Goal: Information Seeking & Learning: Find specific fact

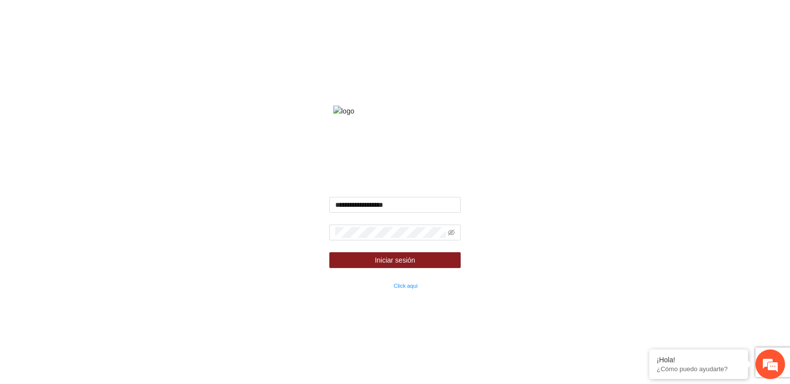
click at [365, 226] on form "**********" at bounding box center [395, 244] width 132 height 94
click at [372, 213] on input "**********" at bounding box center [395, 205] width 132 height 16
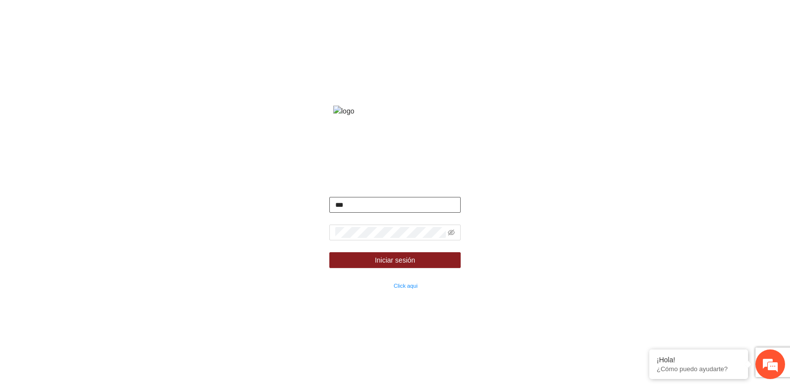
type input "**********"
click at [329, 252] on button "Iniciar sesión" at bounding box center [395, 260] width 132 height 16
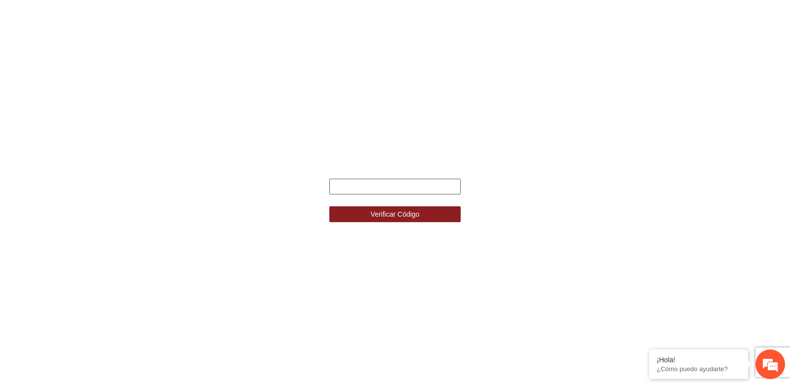
click at [367, 188] on input "text" at bounding box center [395, 187] width 132 height 16
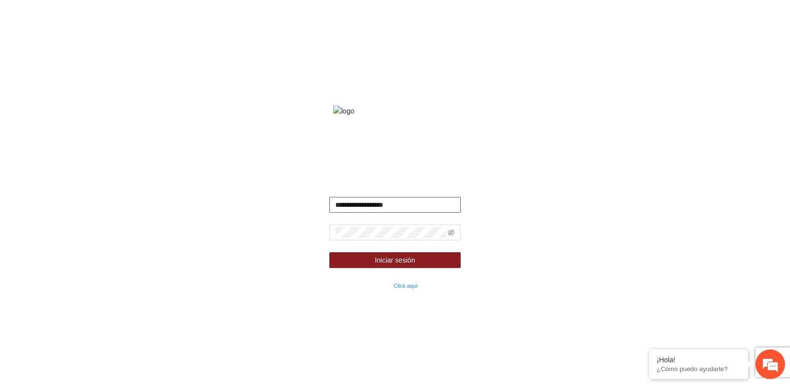
click at [377, 213] on input "**********" at bounding box center [395, 205] width 132 height 16
type input "**********"
click at [402, 239] on span at bounding box center [395, 233] width 132 height 16
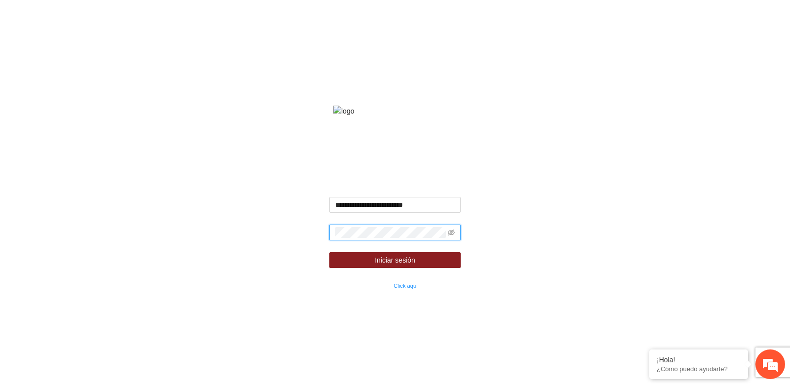
click at [402, 239] on span at bounding box center [395, 233] width 132 height 16
click at [329, 252] on button "Iniciar sesión" at bounding box center [395, 260] width 132 height 16
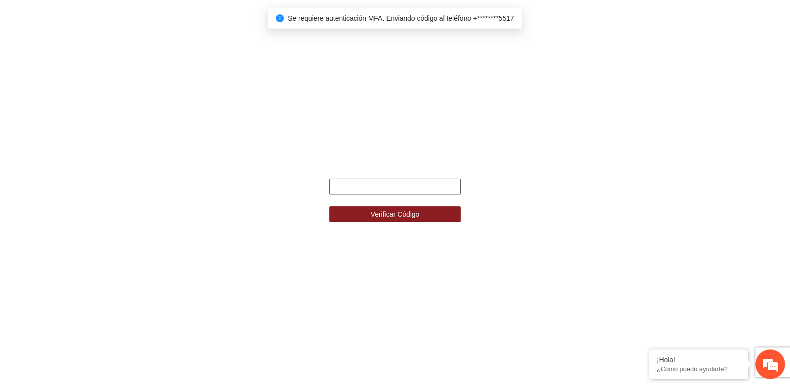
click at [387, 181] on input "text" at bounding box center [395, 187] width 132 height 16
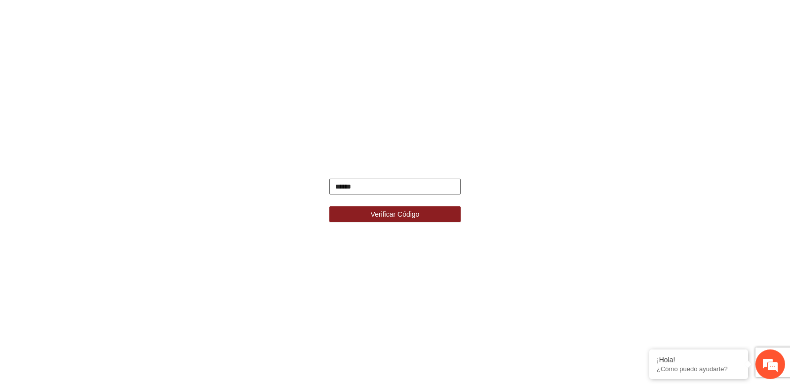
type input "******"
click at [329, 206] on button "Verificar Código" at bounding box center [395, 214] width 132 height 16
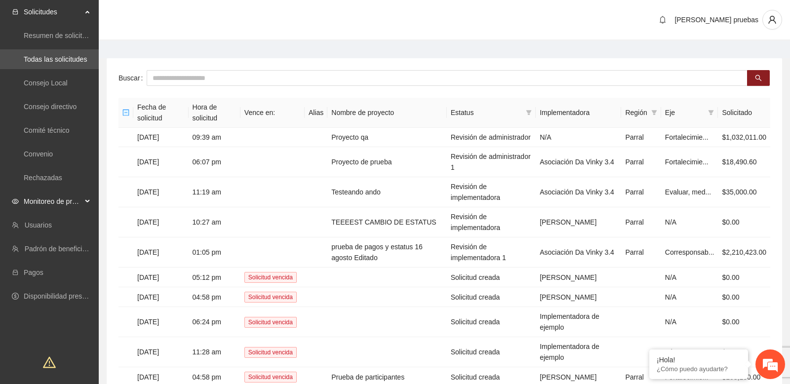
click at [67, 205] on span "Monitoreo de proyectos" at bounding box center [53, 202] width 58 height 20
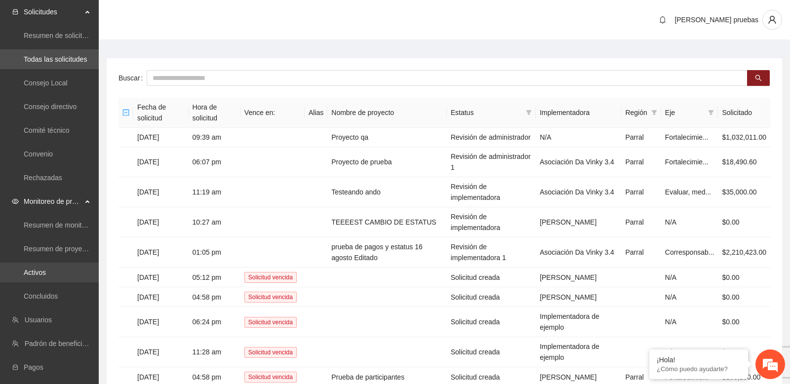
click at [46, 270] on link "Activos" at bounding box center [35, 273] width 22 height 8
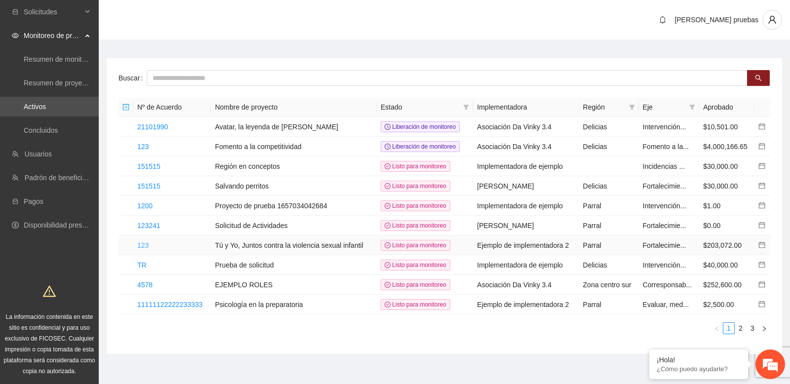
click at [143, 245] on link "123" at bounding box center [142, 245] width 11 height 8
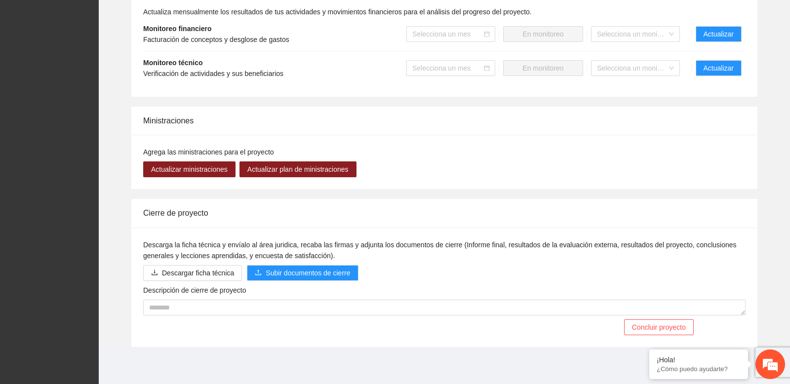
scroll to position [814, 0]
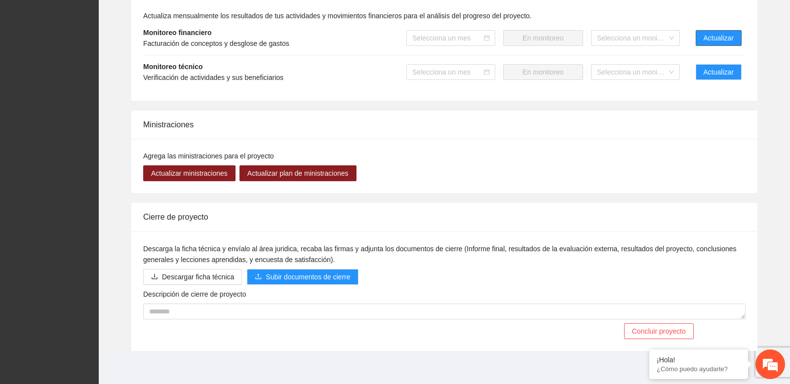
click at [701, 46] on button "Actualizar" at bounding box center [719, 38] width 46 height 16
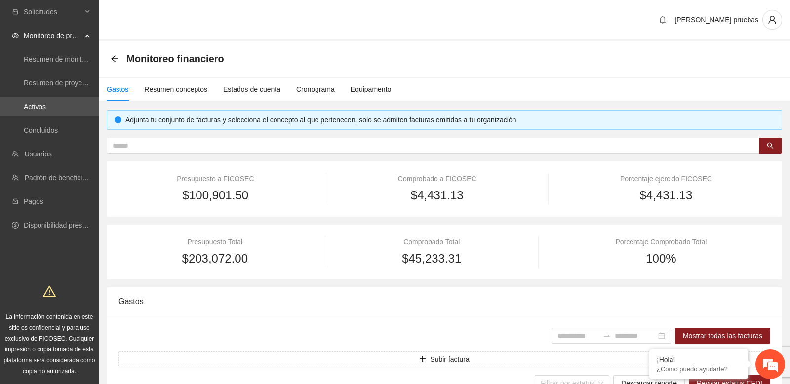
type input "**********"
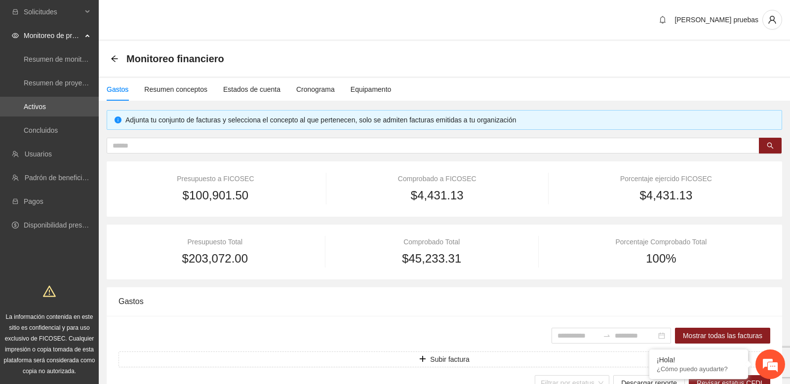
type input "**********"
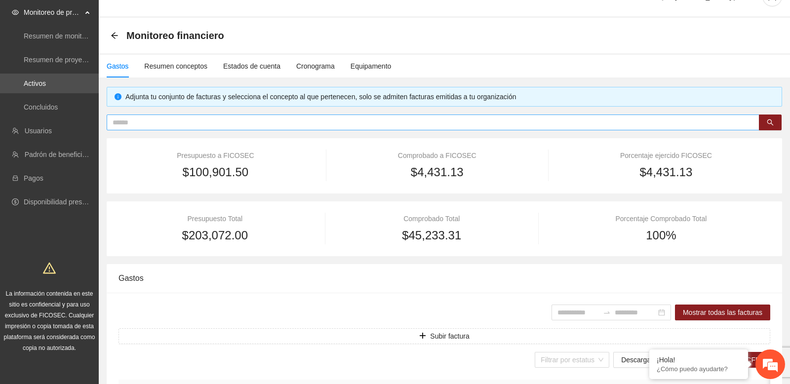
scroll to position [24, 0]
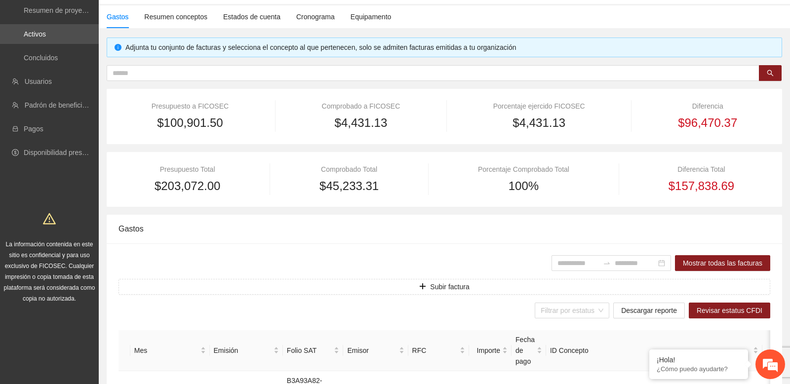
scroll to position [73, 0]
click at [527, 168] on div "Porcentaje Comprobado Total" at bounding box center [523, 168] width 163 height 11
click at [534, 109] on div "Porcentaje ejercido FICOSEC" at bounding box center [539, 105] width 158 height 11
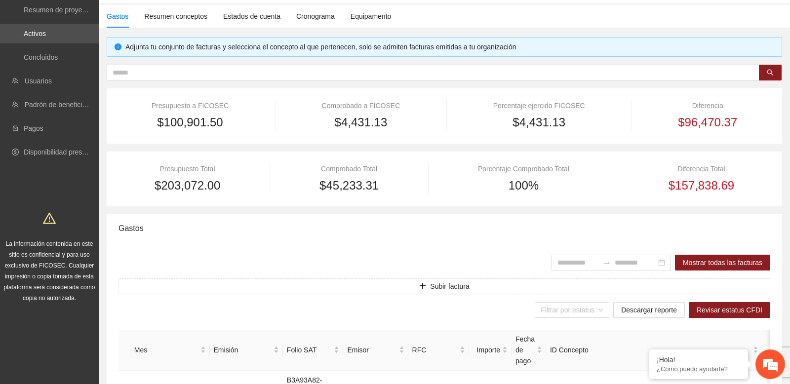
click at [534, 109] on div "Porcentaje ejercido FICOSEC" at bounding box center [539, 105] width 158 height 11
click at [518, 123] on span "$4,431.13" at bounding box center [539, 122] width 53 height 19
click at [352, 107] on div "Comprobado a FICOSEC" at bounding box center [361, 105] width 144 height 11
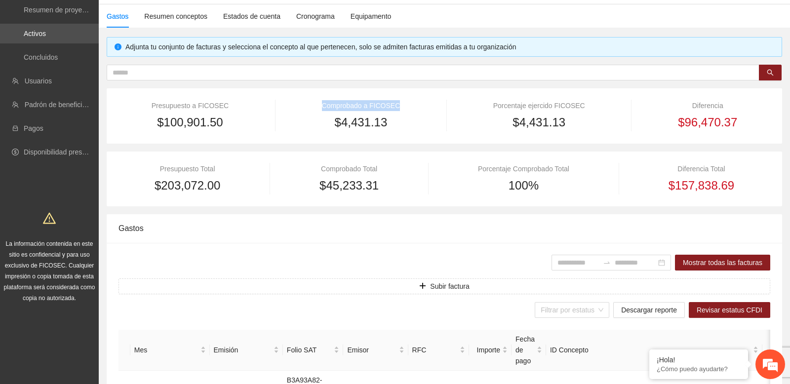
click at [349, 168] on div "Comprobado Total" at bounding box center [348, 168] width 131 height 11
drag, startPoint x: 319, startPoint y: 106, endPoint x: 398, endPoint y: 105, distance: 79.0
click at [399, 105] on div "Comprobado a FICOSEC" at bounding box center [361, 105] width 144 height 11
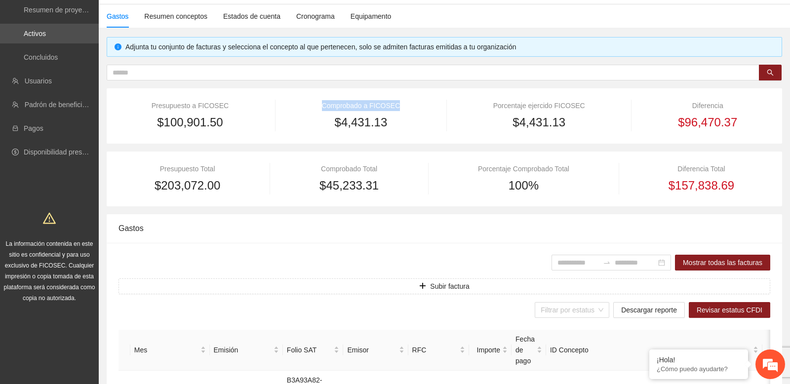
copy div "Comprobado a FICOSEC"
drag, startPoint x: 320, startPoint y: 169, endPoint x: 390, endPoint y: 169, distance: 70.1
click at [390, 169] on div "Comprobado Total" at bounding box center [348, 168] width 131 height 11
copy div "Comprobado Total"
drag, startPoint x: 332, startPoint y: 122, endPoint x: 386, endPoint y: 122, distance: 53.8
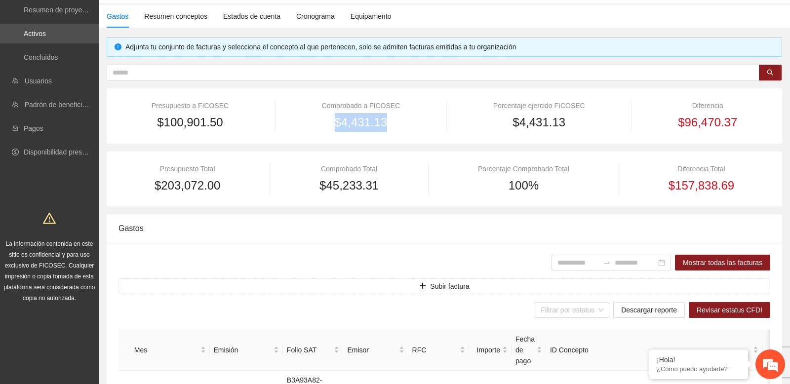
click at [386, 122] on span "$4,431.13" at bounding box center [361, 122] width 53 height 19
copy span "$4,431.13"
drag, startPoint x: 320, startPoint y: 170, endPoint x: 382, endPoint y: 183, distance: 63.6
click at [382, 183] on div "Comprobado Total $45,233.31" at bounding box center [348, 179] width 131 height 32
copy div "Comprobado Total $45,233.31"
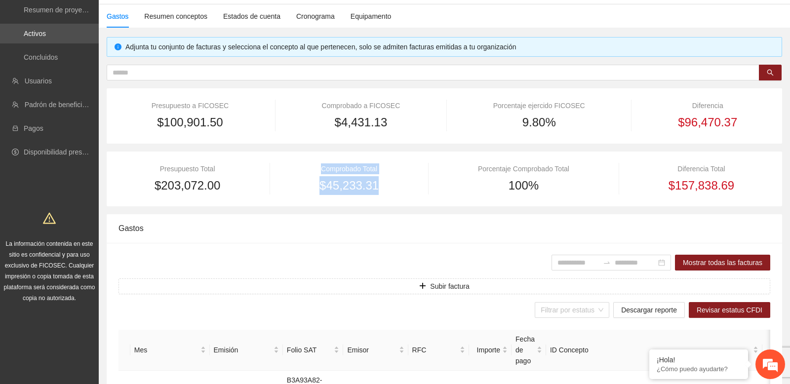
click at [283, 158] on div "Presupuesto Total $203,072.00 Comprobado Total $45,233.31 Porcentaje Comprobado…" at bounding box center [445, 179] width 676 height 55
click at [427, 165] on div at bounding box center [428, 179] width 27 height 32
drag, startPoint x: 525, startPoint y: 106, endPoint x: 597, endPoint y: 105, distance: 72.1
click at [597, 105] on div "Porcentaje ejercido FICOSEC" at bounding box center [539, 105] width 158 height 11
copy div "ejercido FICOSEC"
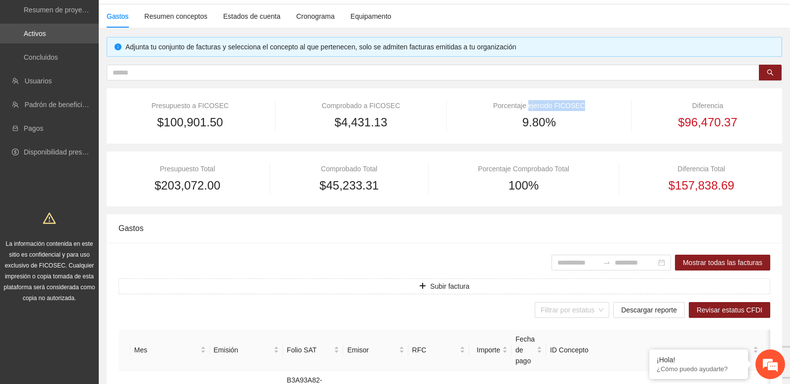
click at [372, 141] on div "Presupuesto a FICOSEC $100,901.50 Comprobado a FICOSEC $4,431.13 Porcentaje eje…" at bounding box center [445, 115] width 676 height 55
drag, startPoint x: 489, startPoint y: 104, endPoint x: 598, endPoint y: 104, distance: 108.6
click at [598, 104] on div "Porcentaje ejercido FICOSEC" at bounding box center [539, 105] width 158 height 11
copy div "Porcentaje ejercido FICOSEC"
click at [502, 130] on div "9.80%" at bounding box center [539, 122] width 158 height 19
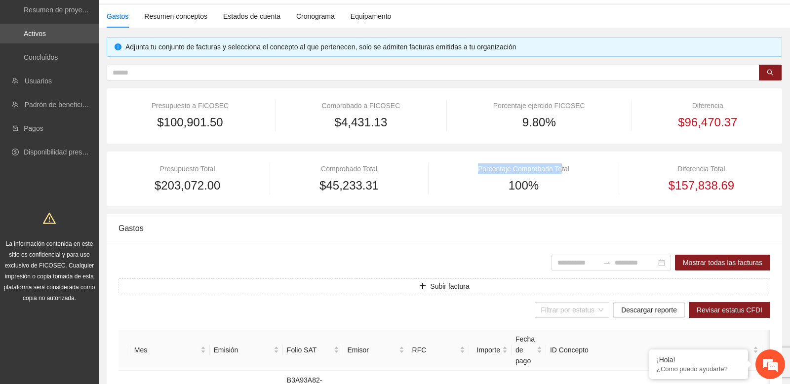
drag, startPoint x: 474, startPoint y: 167, endPoint x: 563, endPoint y: 167, distance: 89.4
click at [563, 167] on div "Porcentaje Comprobado Total" at bounding box center [523, 168] width 163 height 11
click at [571, 169] on div "Porcentaje Comprobado Total" at bounding box center [523, 168] width 163 height 11
copy div "Porcentaje Comprobado Total"
